Goal: Transaction & Acquisition: Book appointment/travel/reservation

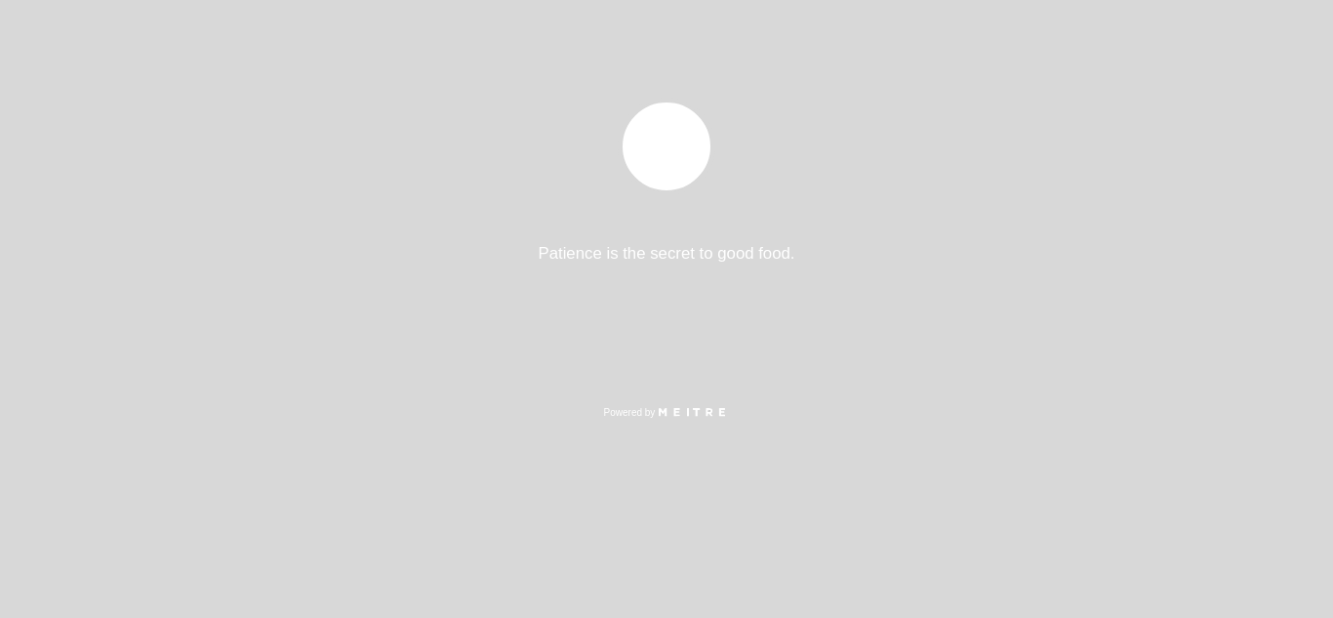
select select "es"
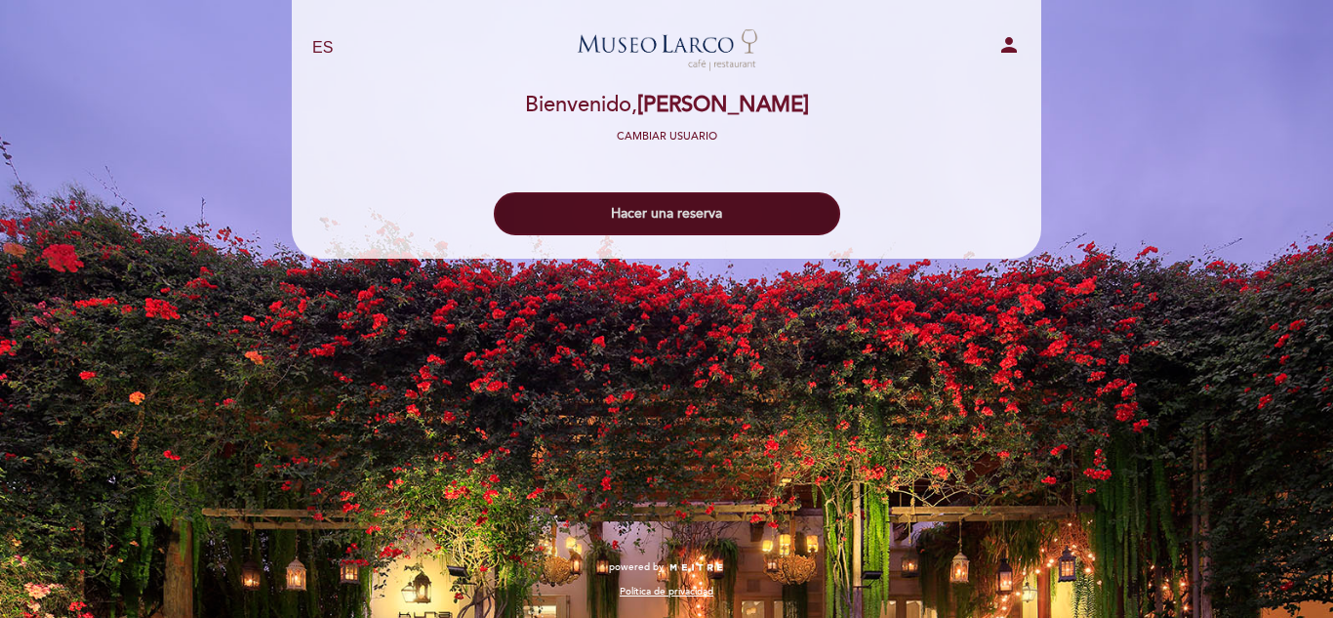
click at [748, 211] on button "Hacer una reserva" at bounding box center [667, 213] width 346 height 43
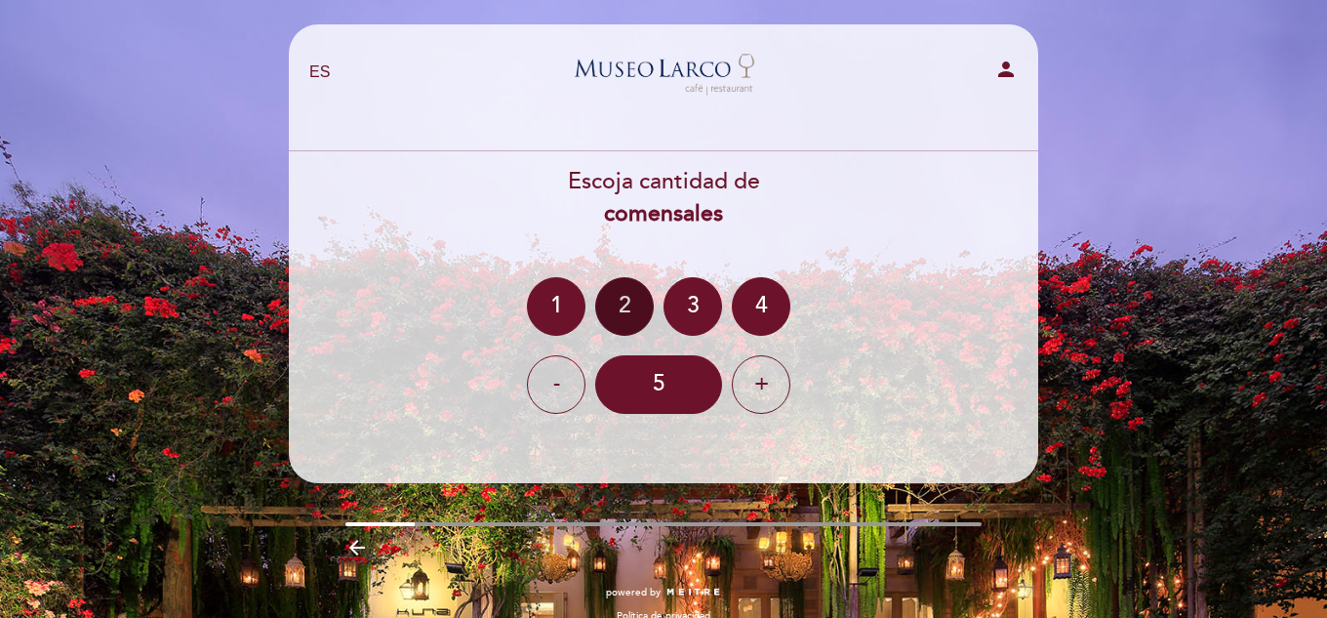
click at [628, 302] on div "2" at bounding box center [624, 306] width 59 height 59
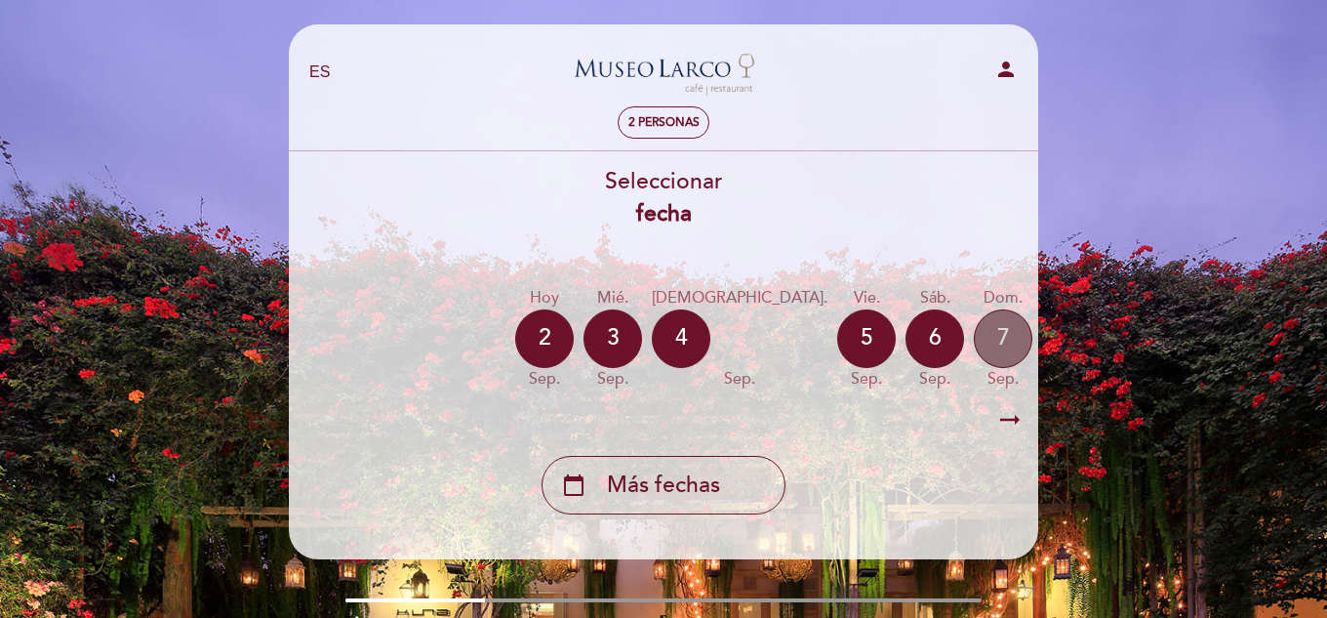
click at [974, 342] on div "7" at bounding box center [1003, 338] width 59 height 59
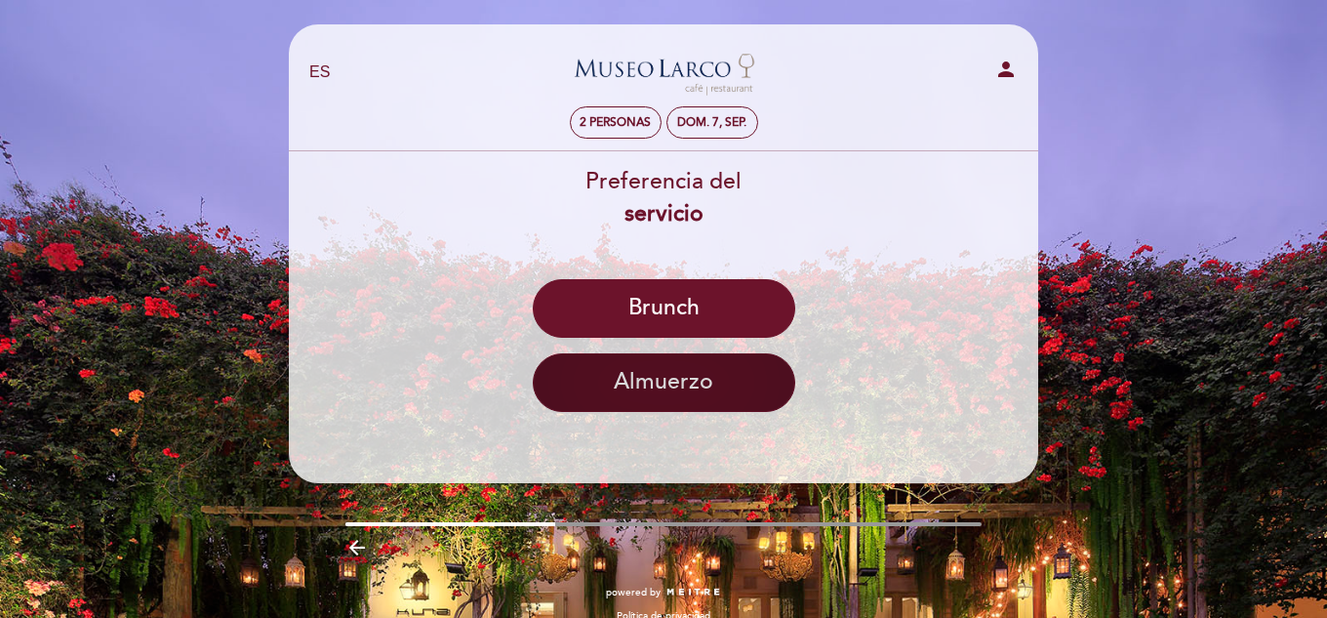
click at [702, 366] on button "Almuerzo" at bounding box center [664, 382] width 262 height 59
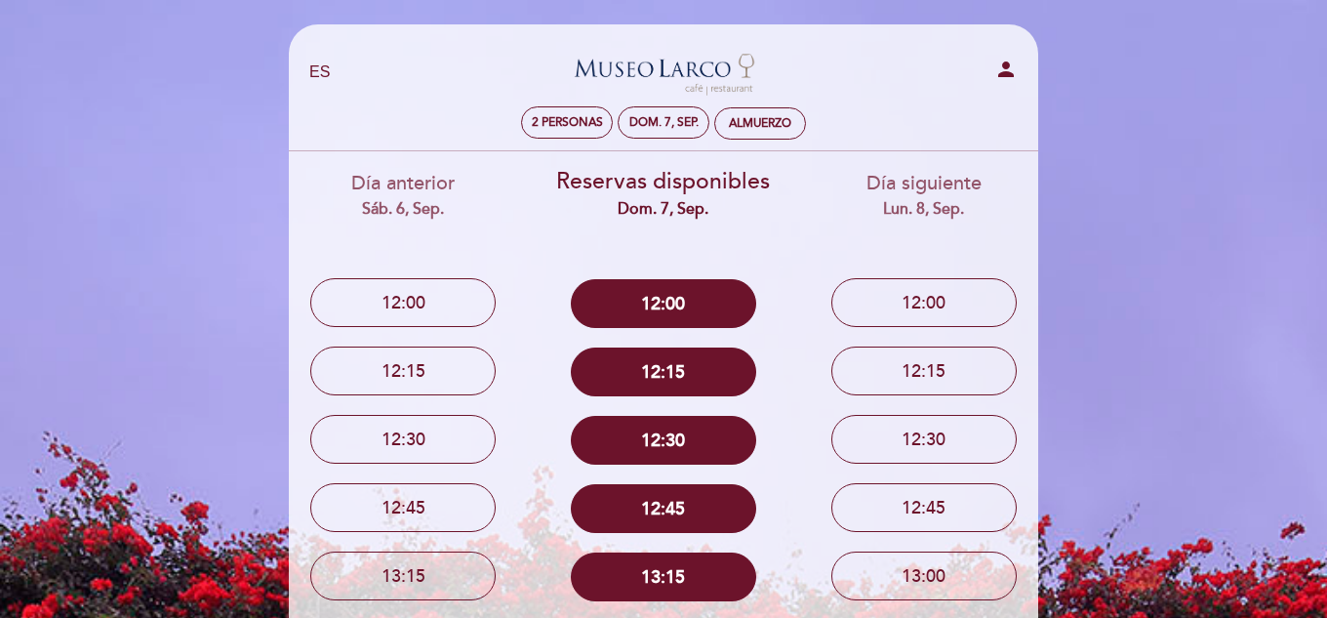
click at [338, 59] on div "EN ES PT [GEOGRAPHIC_DATA][PERSON_NAME] - Restaurant person" at bounding box center [664, 72] width 738 height 68
click at [335, 61] on div "EN ES PT" at bounding box center [418, 72] width 246 height 22
click at [325, 61] on select "EN ES PT" at bounding box center [320, 72] width 22 height 22
click at [356, 82] on div "EN ES PT" at bounding box center [418, 72] width 246 height 22
click at [1013, 76] on icon "person" at bounding box center [1005, 69] width 23 height 23
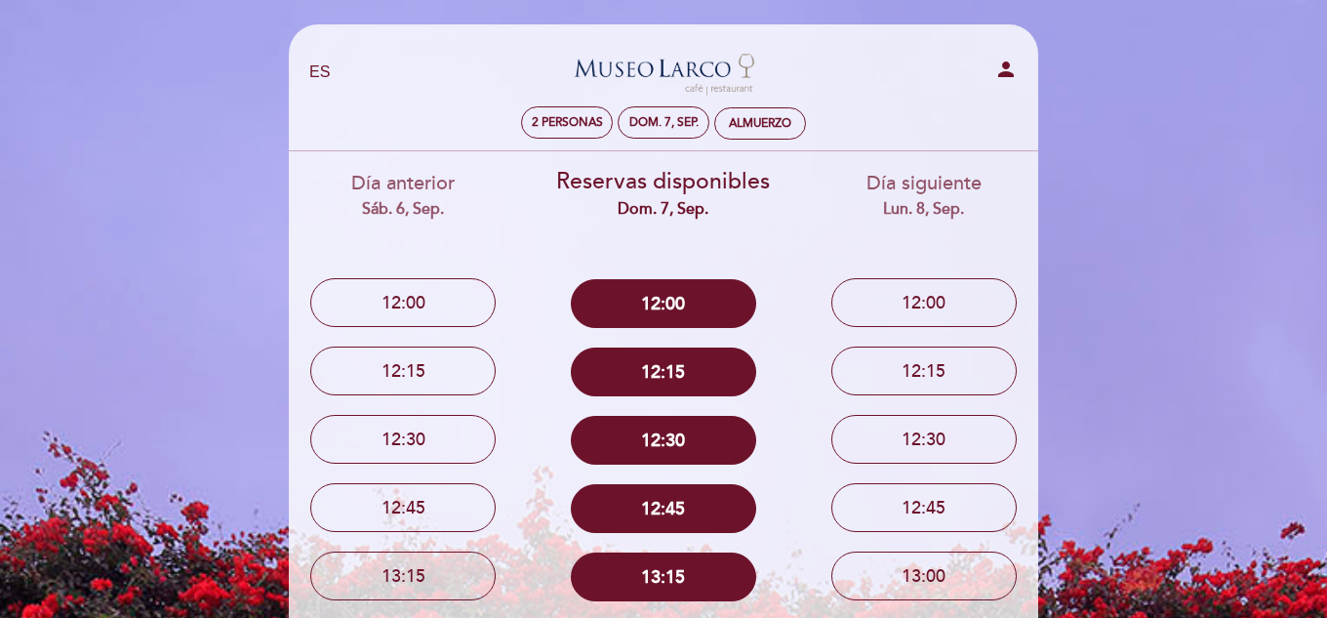
select select "es"
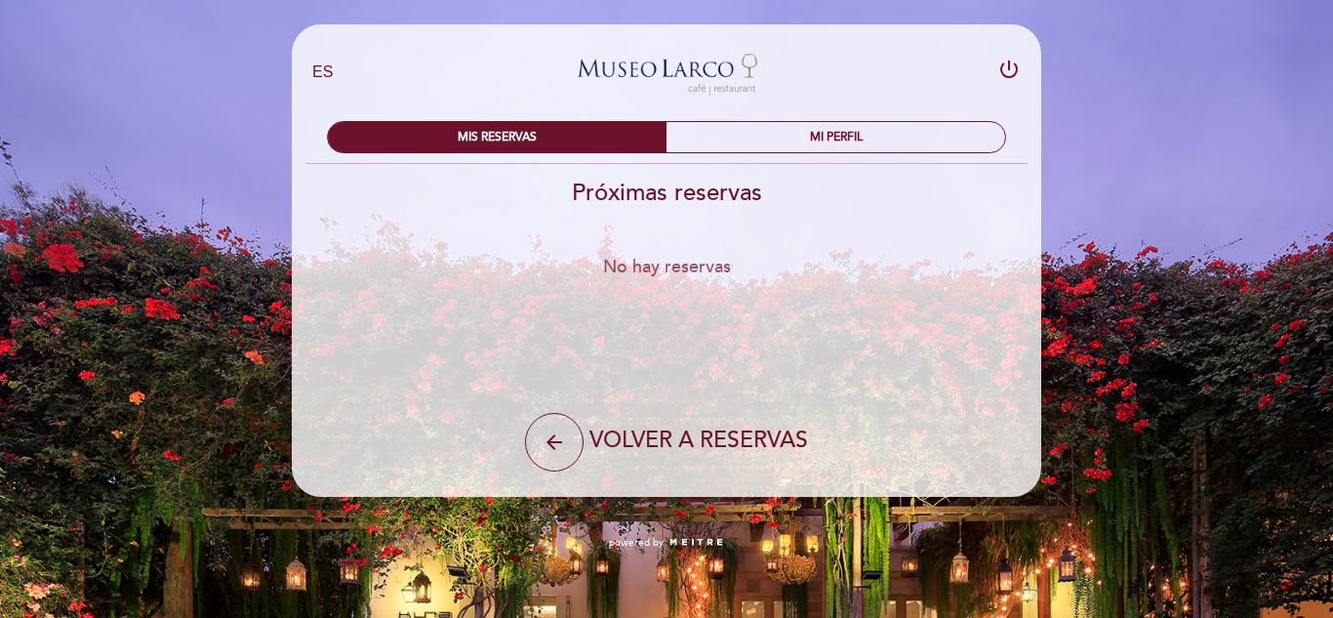
select select "es"
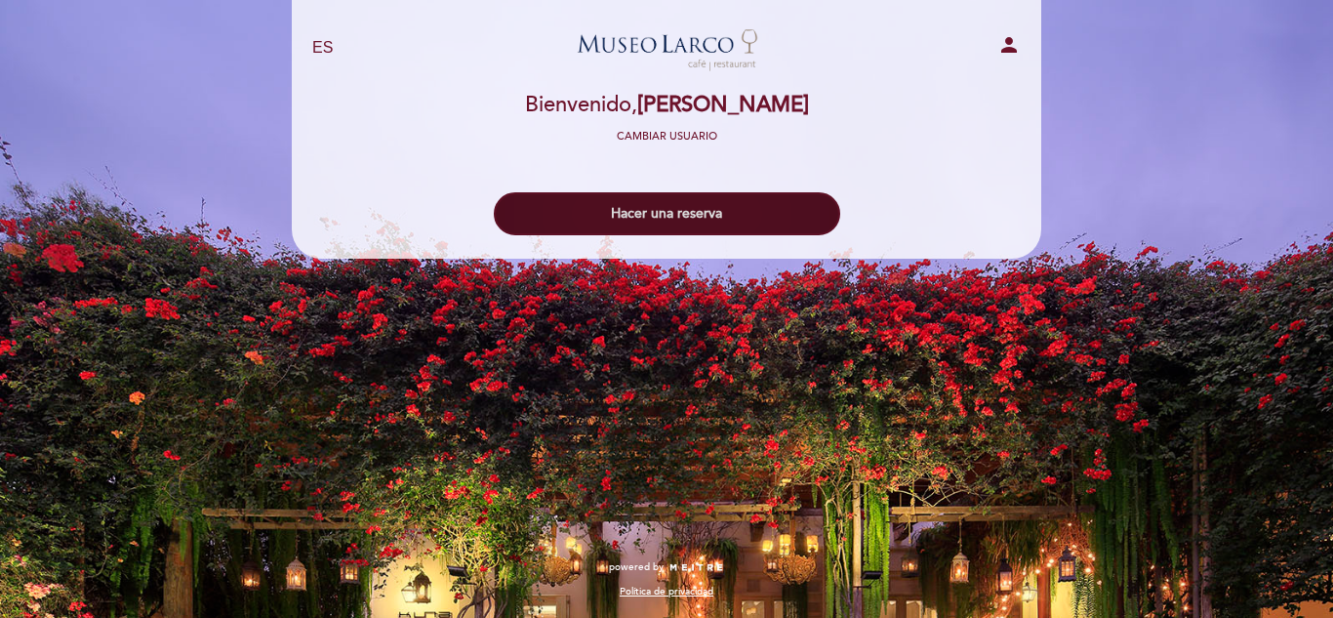
click at [724, 224] on button "Hacer una reserva" at bounding box center [667, 213] width 346 height 43
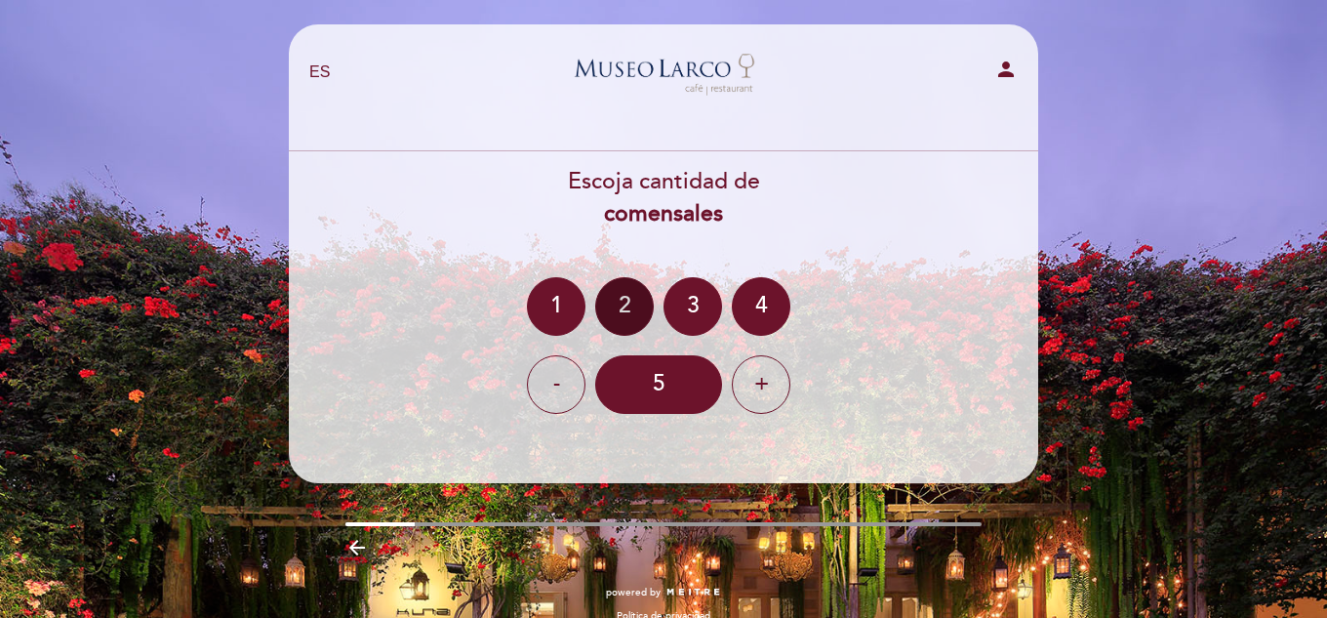
click at [612, 314] on div "2" at bounding box center [624, 306] width 59 height 59
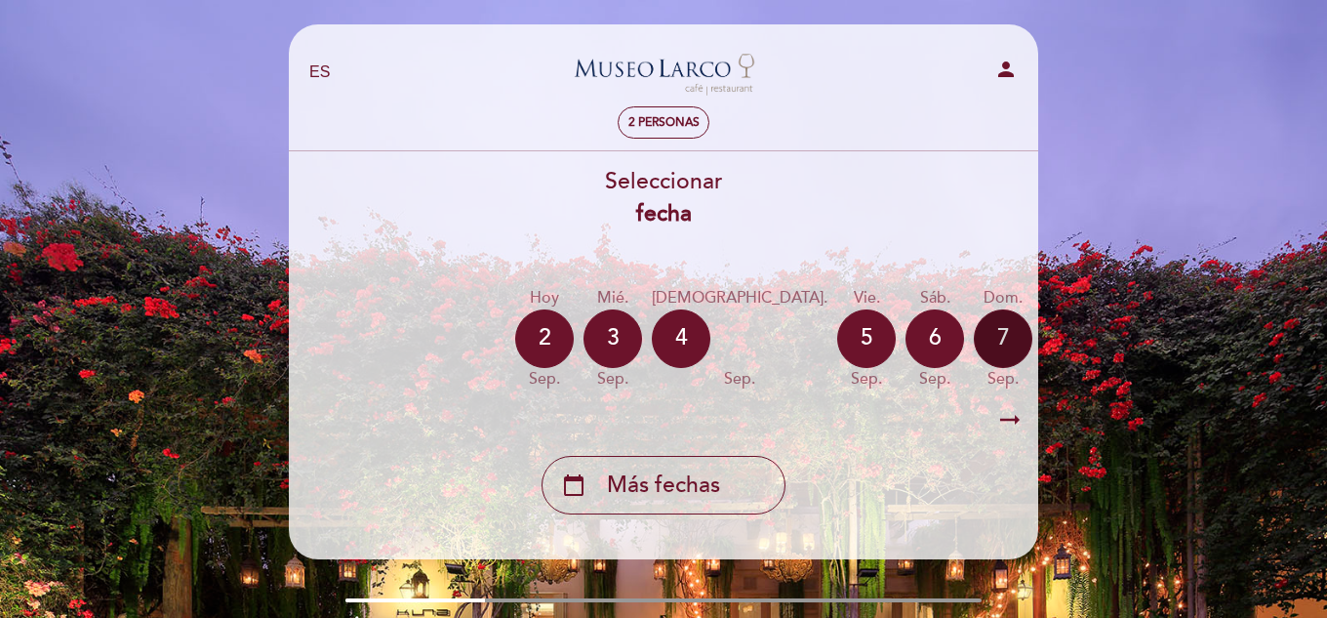
click at [974, 343] on div "7" at bounding box center [1003, 338] width 59 height 59
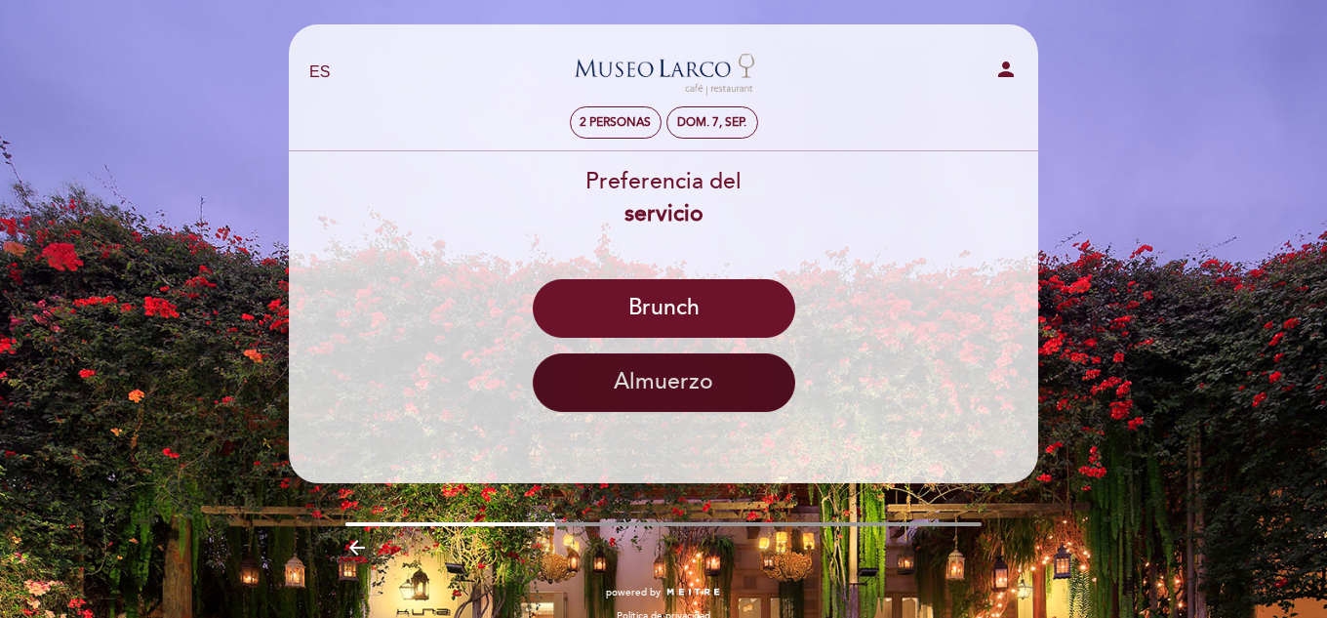
click at [627, 368] on button "Almuerzo" at bounding box center [664, 382] width 262 height 59
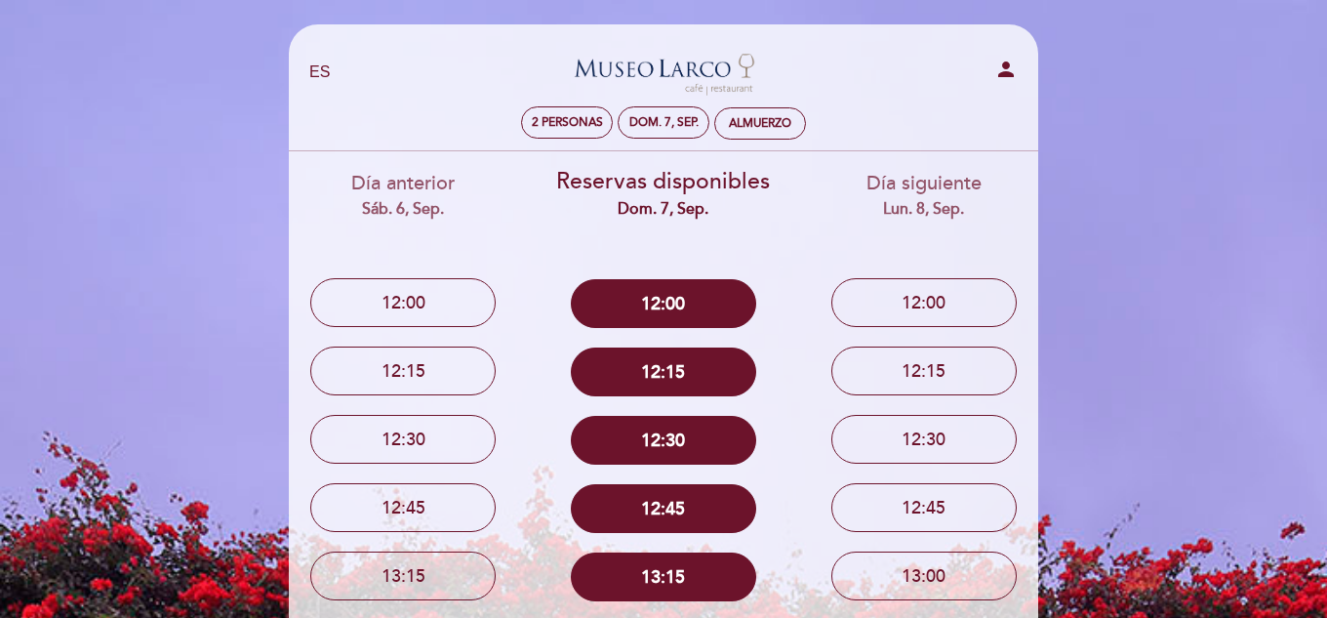
click at [586, 140] on div "EN ES PT [GEOGRAPHIC_DATA][PERSON_NAME] - Restaurant person 2 personas dom. 7, …" at bounding box center [663, 94] width 708 height 113
click at [583, 135] on div "2 personas" at bounding box center [567, 122] width 90 height 30
